Goal: Transaction & Acquisition: Subscribe to service/newsletter

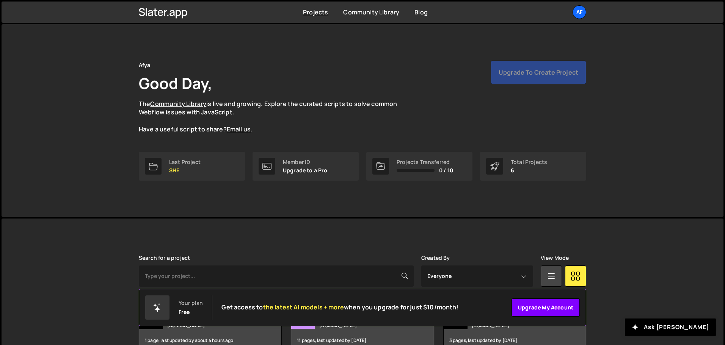
click at [548, 311] on link "Upgrade my account" at bounding box center [545, 308] width 68 height 18
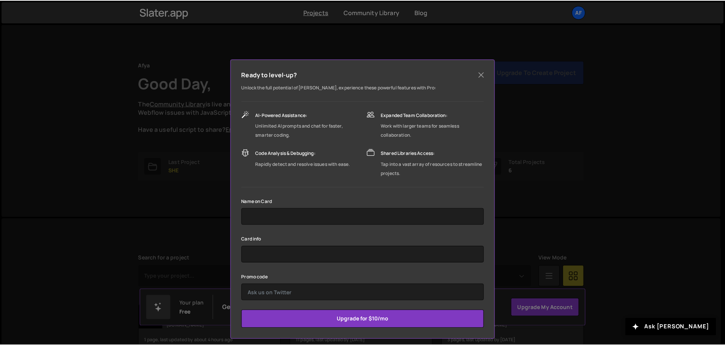
scroll to position [22, 0]
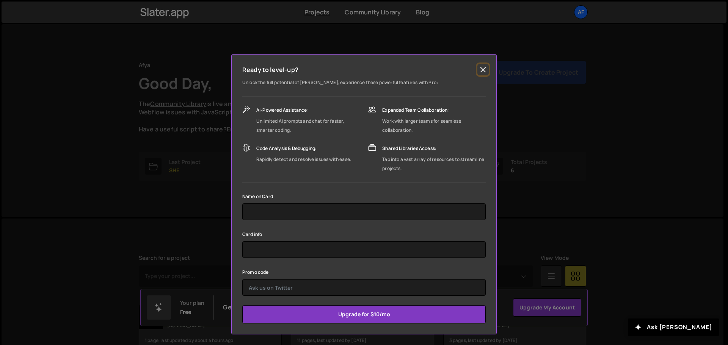
click at [483, 70] on button "Close" at bounding box center [482, 69] width 11 height 11
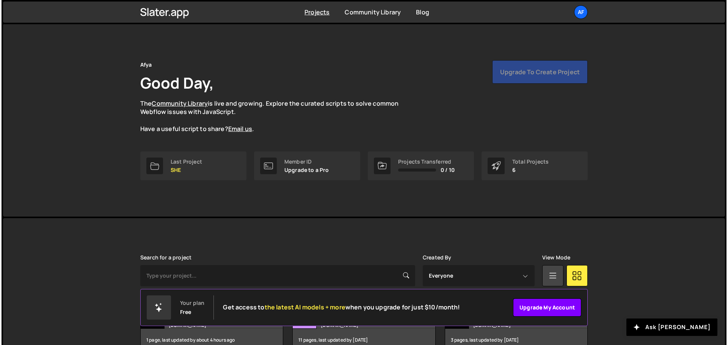
scroll to position [0, 0]
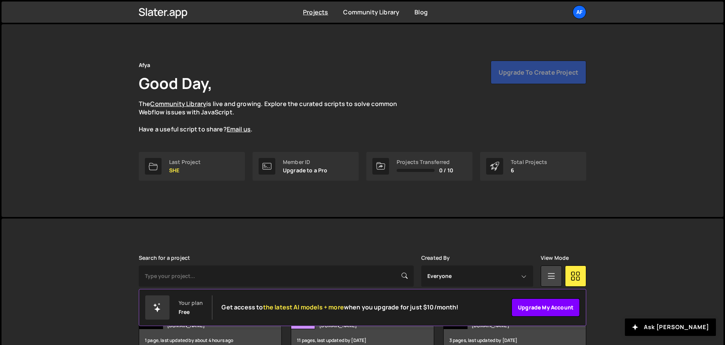
click at [541, 308] on link "Upgrade my account" at bounding box center [545, 308] width 68 height 18
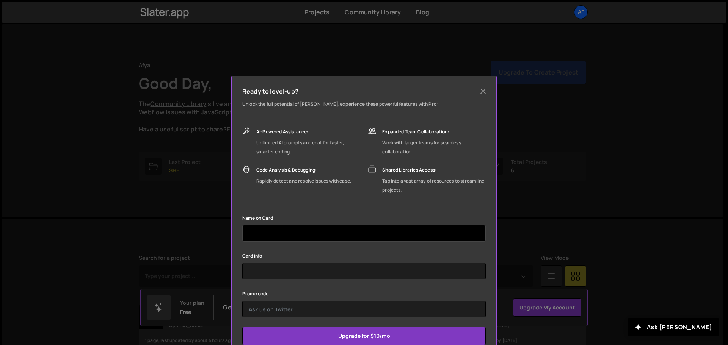
click at [317, 238] on input "text" at bounding box center [363, 233] width 243 height 17
click at [318, 231] on input "AFYA PA" at bounding box center [363, 233] width 243 height 17
click at [293, 229] on input "AFYA PA" at bounding box center [363, 233] width 243 height 17
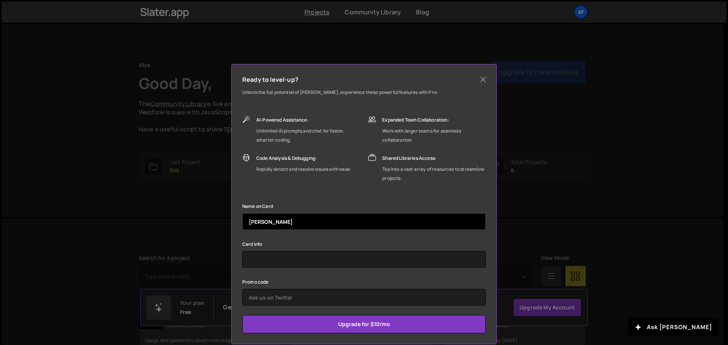
scroll to position [22, 0]
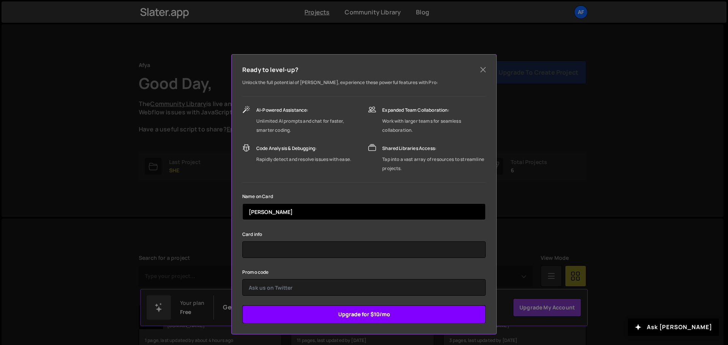
type input "AFYA PARTICIPACOES"
click at [348, 315] on input "Upgrade for $10/mo" at bounding box center [363, 315] width 243 height 18
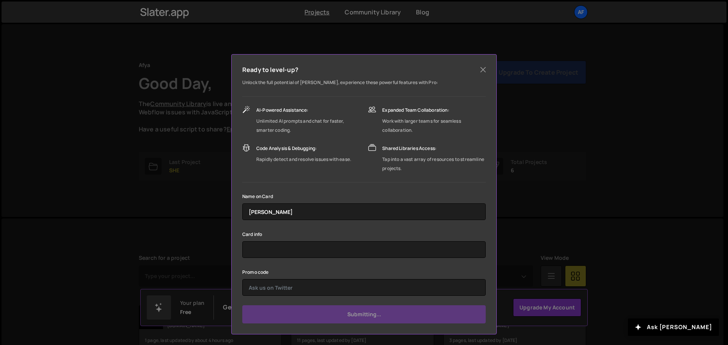
type input "Submit"
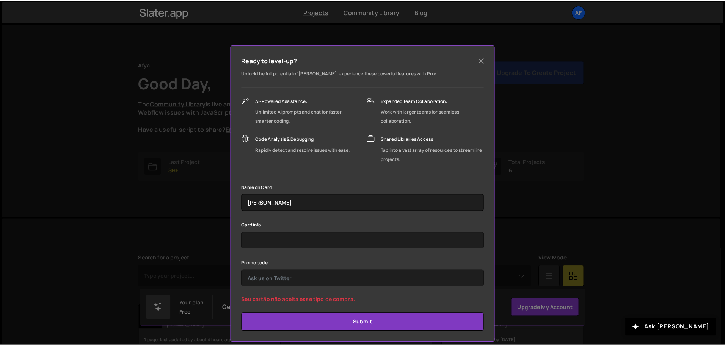
scroll to position [39, 0]
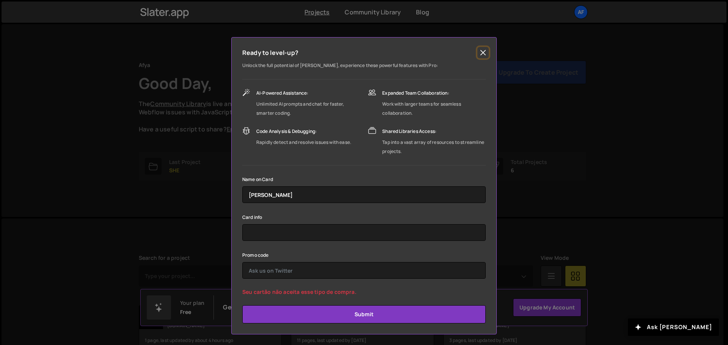
click at [480, 52] on button "Close" at bounding box center [482, 52] width 11 height 11
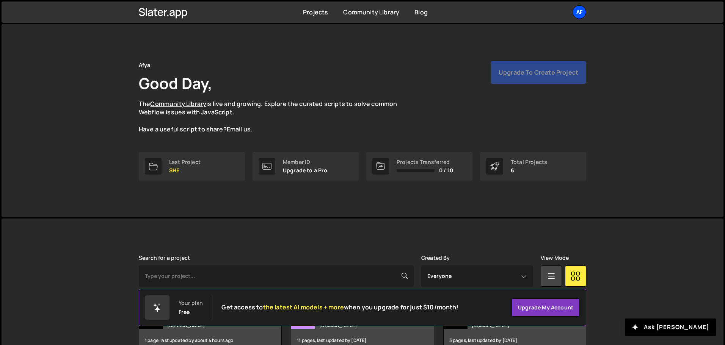
click at [574, 12] on div "Af" at bounding box center [579, 12] width 14 height 14
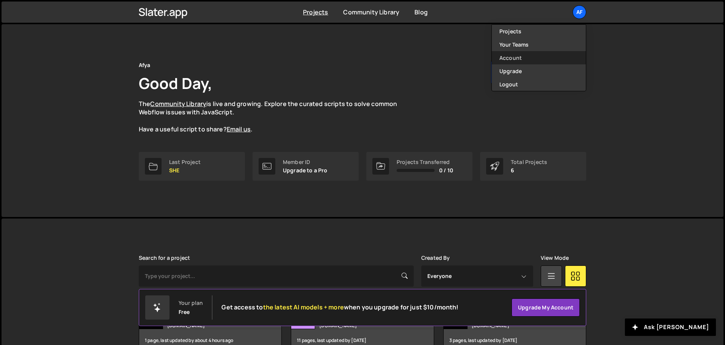
click at [519, 56] on link "Account" at bounding box center [539, 57] width 94 height 13
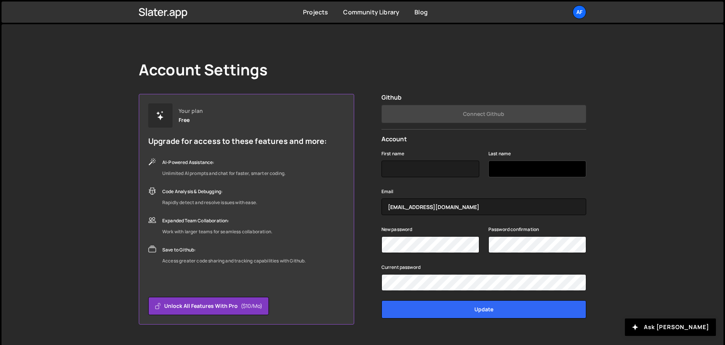
scroll to position [17, 0]
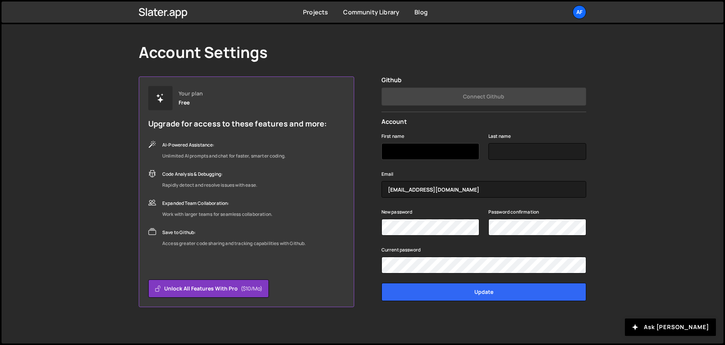
type input "m"
type input "Marcus"
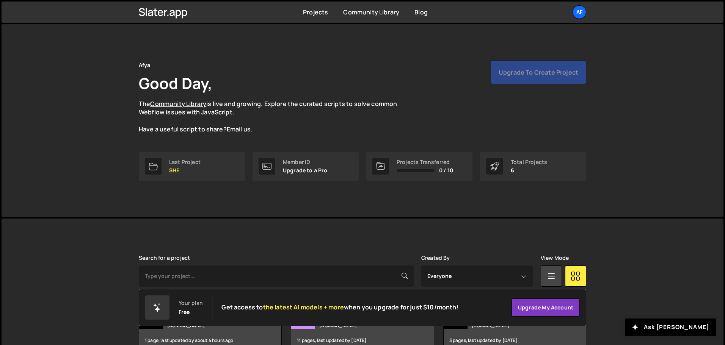
click at [608, 114] on div "Afya Good Day, The Community Library is live and growing. Explore the curated s…" at bounding box center [363, 120] width 722 height 193
click at [508, 70] on div "Upgrade to create project" at bounding box center [539, 73] width 96 height 24
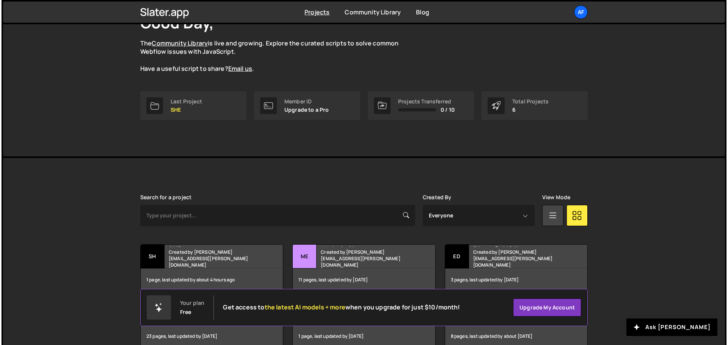
scroll to position [102, 0]
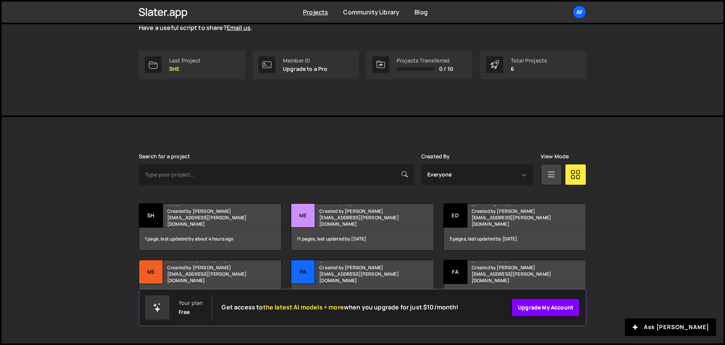
click at [551, 308] on link "Upgrade my account" at bounding box center [545, 308] width 68 height 18
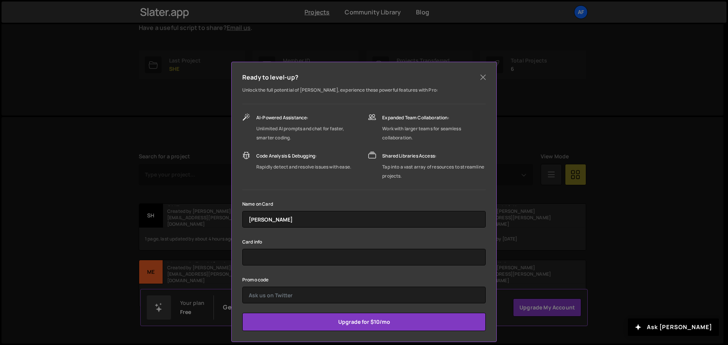
scroll to position [22, 0]
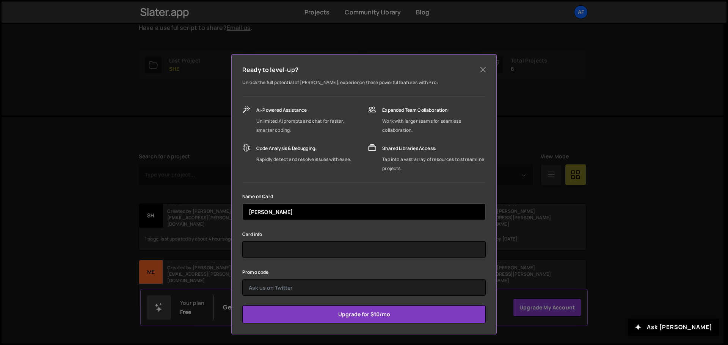
click at [323, 207] on input "AFYA PARTICIPACOES" at bounding box center [363, 212] width 243 height 17
type input "AFYA PARTICIPACOES SA"
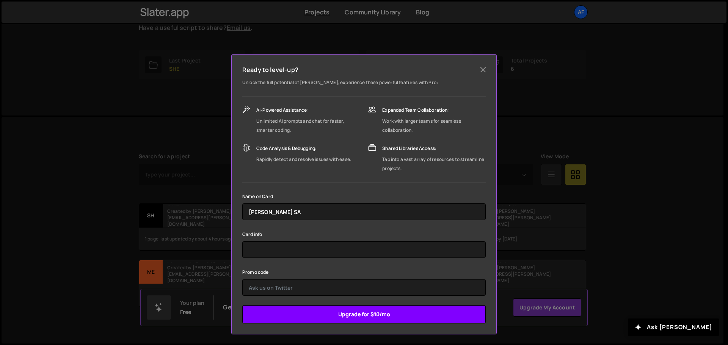
click at [373, 314] on input "Upgrade for $10/mo" at bounding box center [363, 315] width 243 height 18
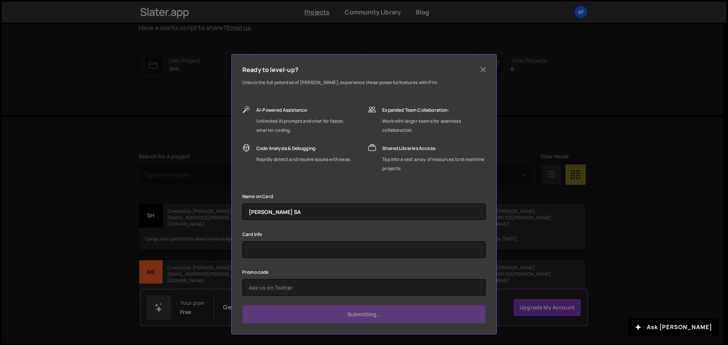
type input "Submit"
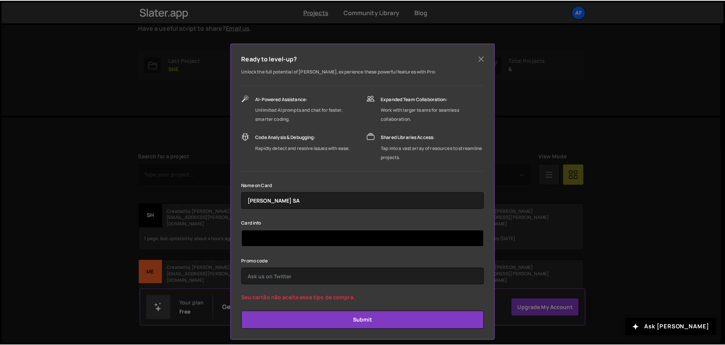
scroll to position [39, 0]
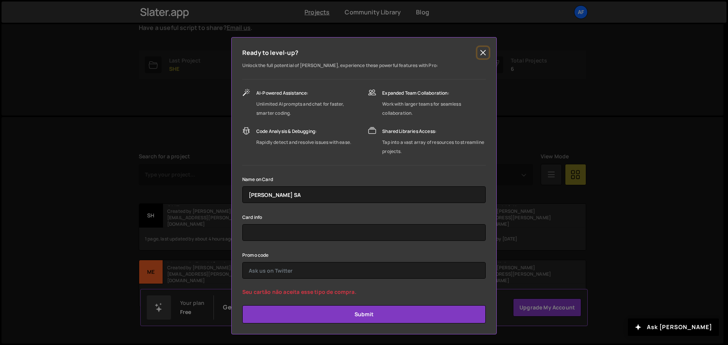
click at [483, 51] on button "Close" at bounding box center [482, 52] width 11 height 11
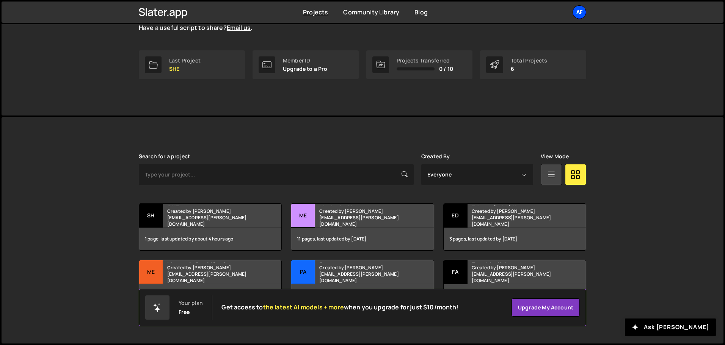
click at [577, 14] on div "Af" at bounding box center [579, 12] width 14 height 14
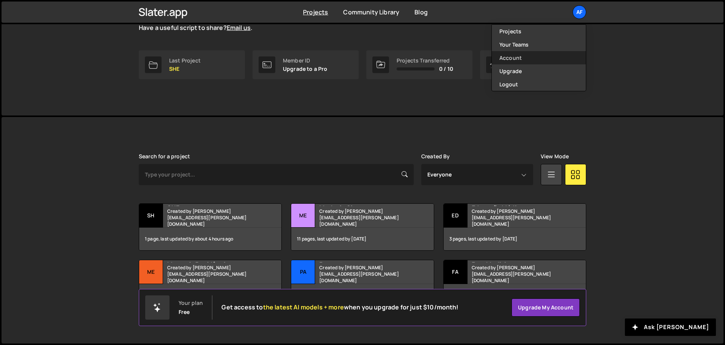
click at [522, 57] on link "Account" at bounding box center [539, 57] width 94 height 13
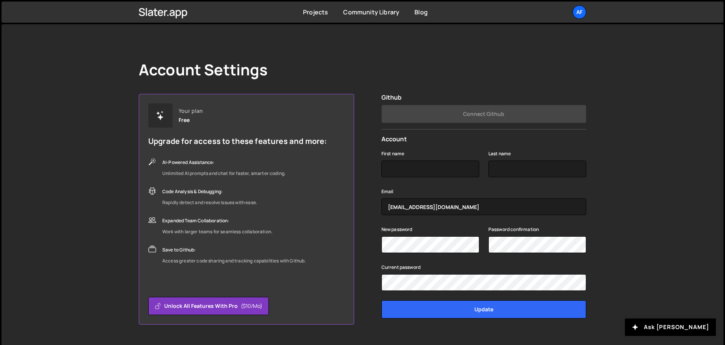
scroll to position [17, 0]
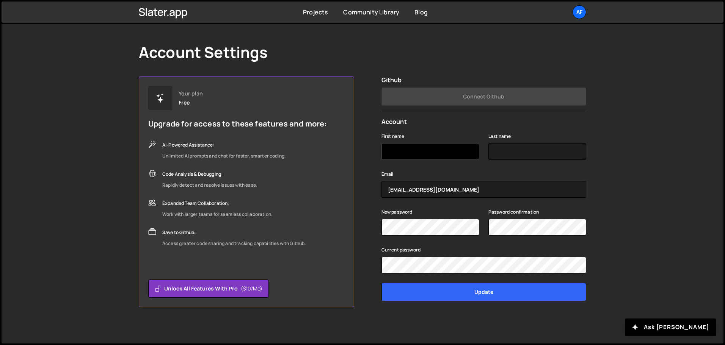
click at [429, 153] on input "First name" at bounding box center [430, 151] width 98 height 17
type input "m"
type input "Marcus"
click at [520, 152] on input "Last name" at bounding box center [537, 151] width 98 height 17
click at [525, 154] on input "Last name" at bounding box center [537, 151] width 98 height 17
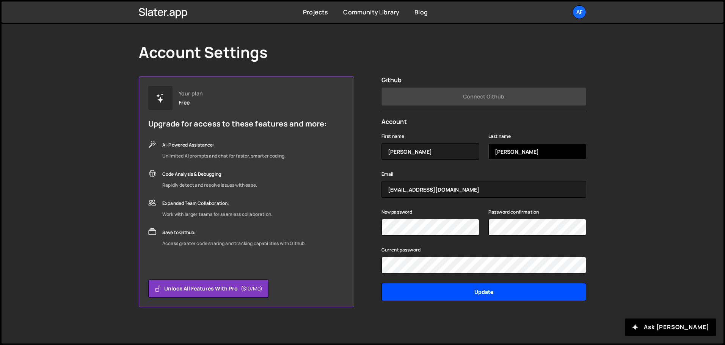
type input "Almeida"
click at [506, 295] on input "Update" at bounding box center [483, 292] width 205 height 18
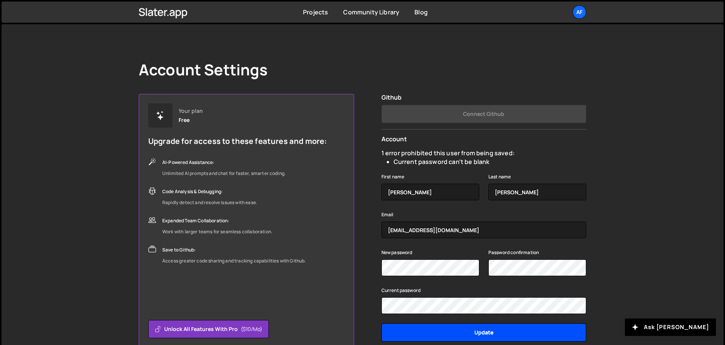
click at [467, 333] on input "Update" at bounding box center [483, 333] width 205 height 18
click at [486, 332] on input "Update" at bounding box center [483, 333] width 205 height 18
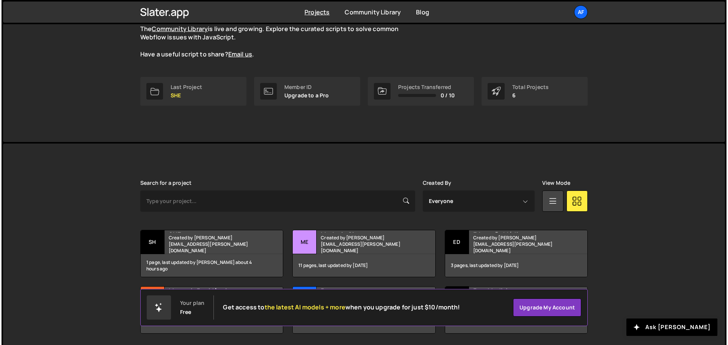
scroll to position [76, 0]
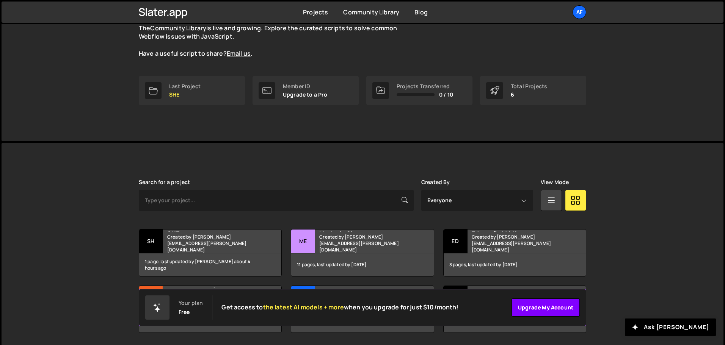
click at [550, 307] on link "Upgrade my account" at bounding box center [545, 308] width 68 height 18
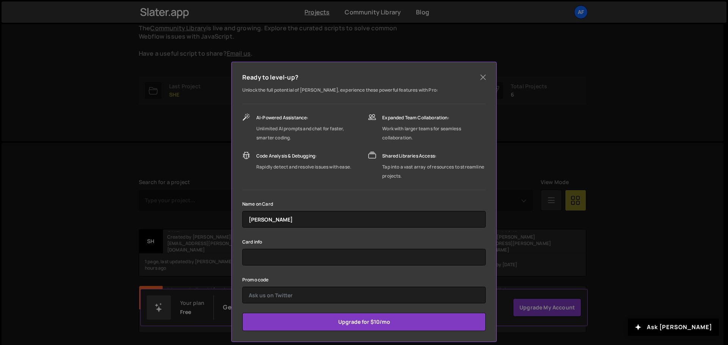
scroll to position [22, 0]
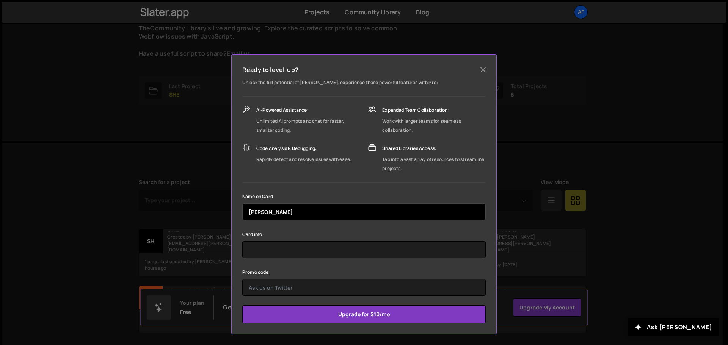
drag, startPoint x: 306, startPoint y: 210, endPoint x: 154, endPoint y: 193, distance: 153.7
click at [154, 193] on div "Ready to level-up? Unlock the full potential of [PERSON_NAME], experience these…" at bounding box center [364, 172] width 728 height 345
type input "[PERSON_NAME] SA"
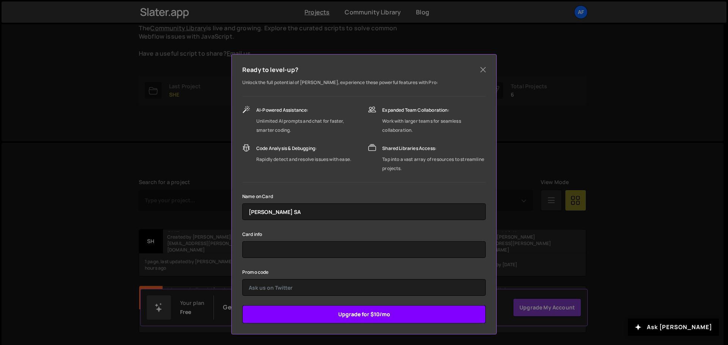
click at [399, 311] on input "Upgrade for $10/mo" at bounding box center [363, 315] width 243 height 18
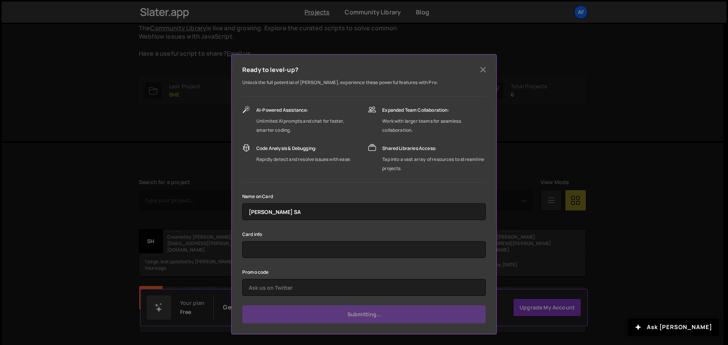
type input "Submit"
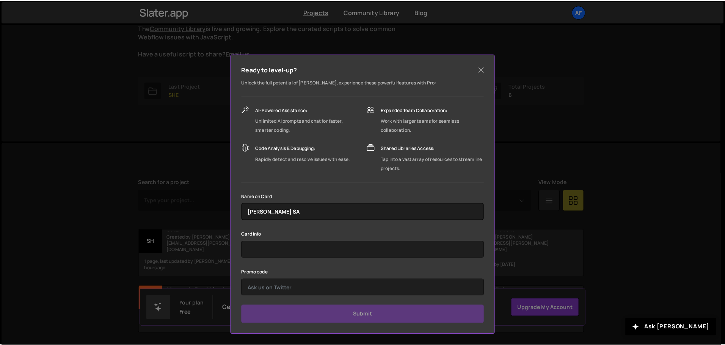
scroll to position [0, 0]
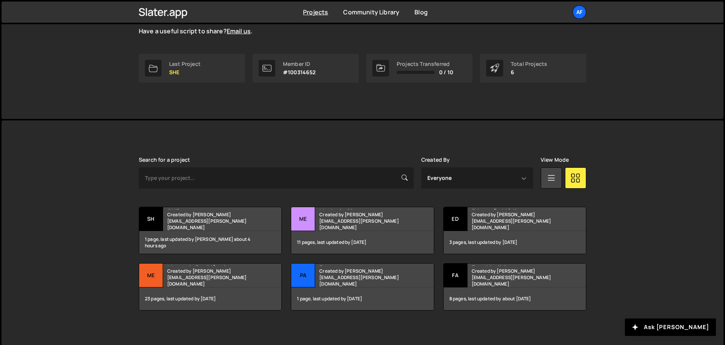
scroll to position [102, 0]
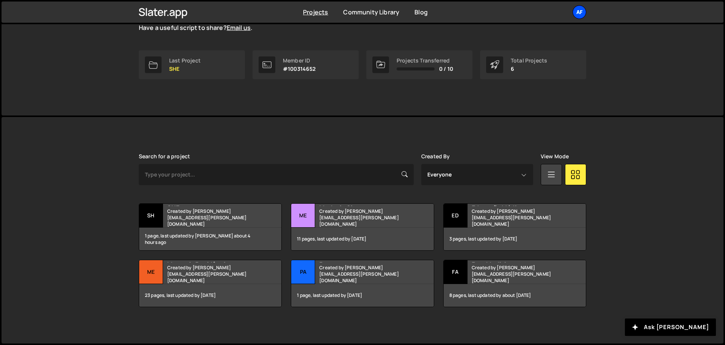
click at [581, 8] on div "Af" at bounding box center [579, 12] width 14 height 14
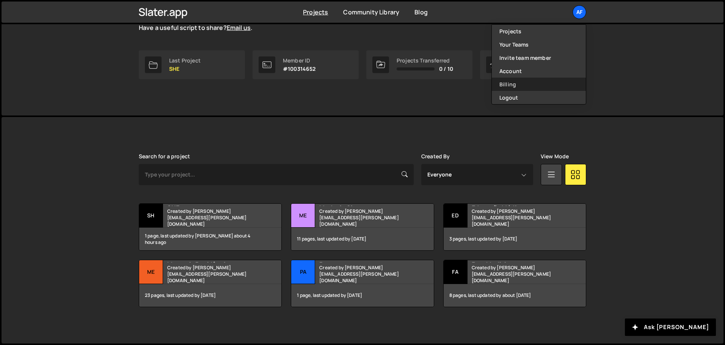
click at [516, 82] on link "Billing" at bounding box center [539, 84] width 94 height 13
